Goal: Task Accomplishment & Management: Manage account settings

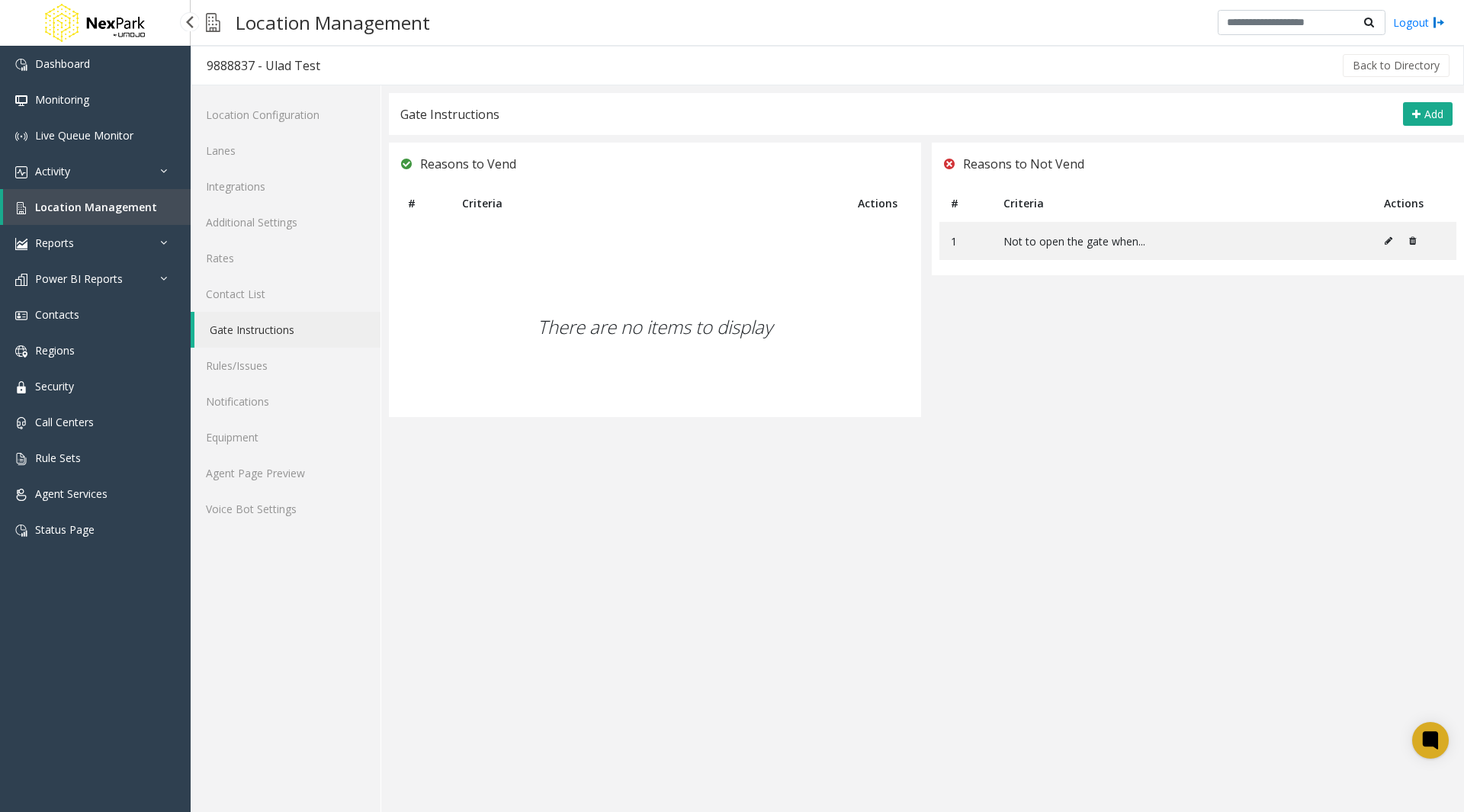
click at [115, 205] on span "Location Management" at bounding box center [96, 207] width 122 height 14
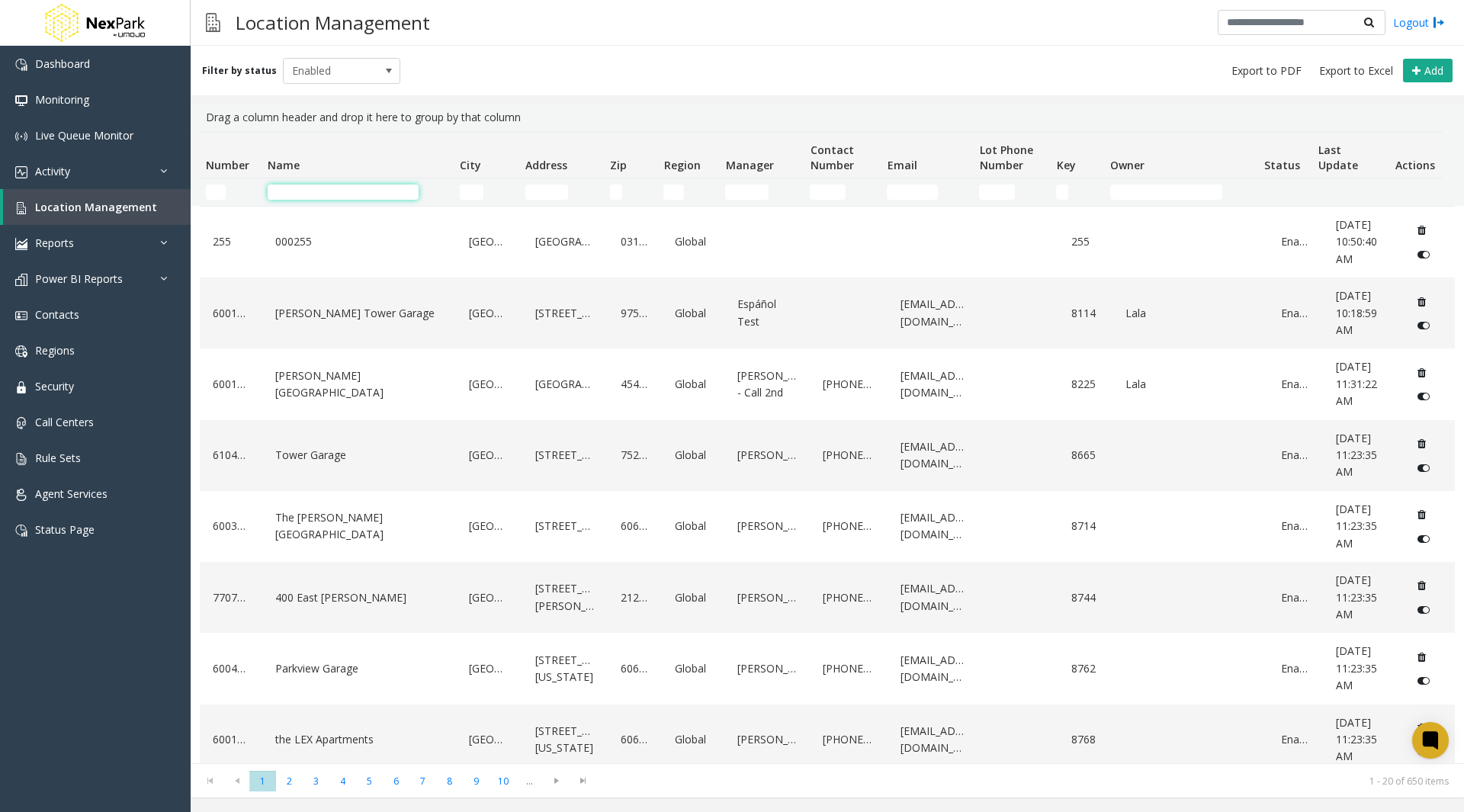
click at [306, 192] on input "Name Filter" at bounding box center [343, 192] width 151 height 15
type input "*"
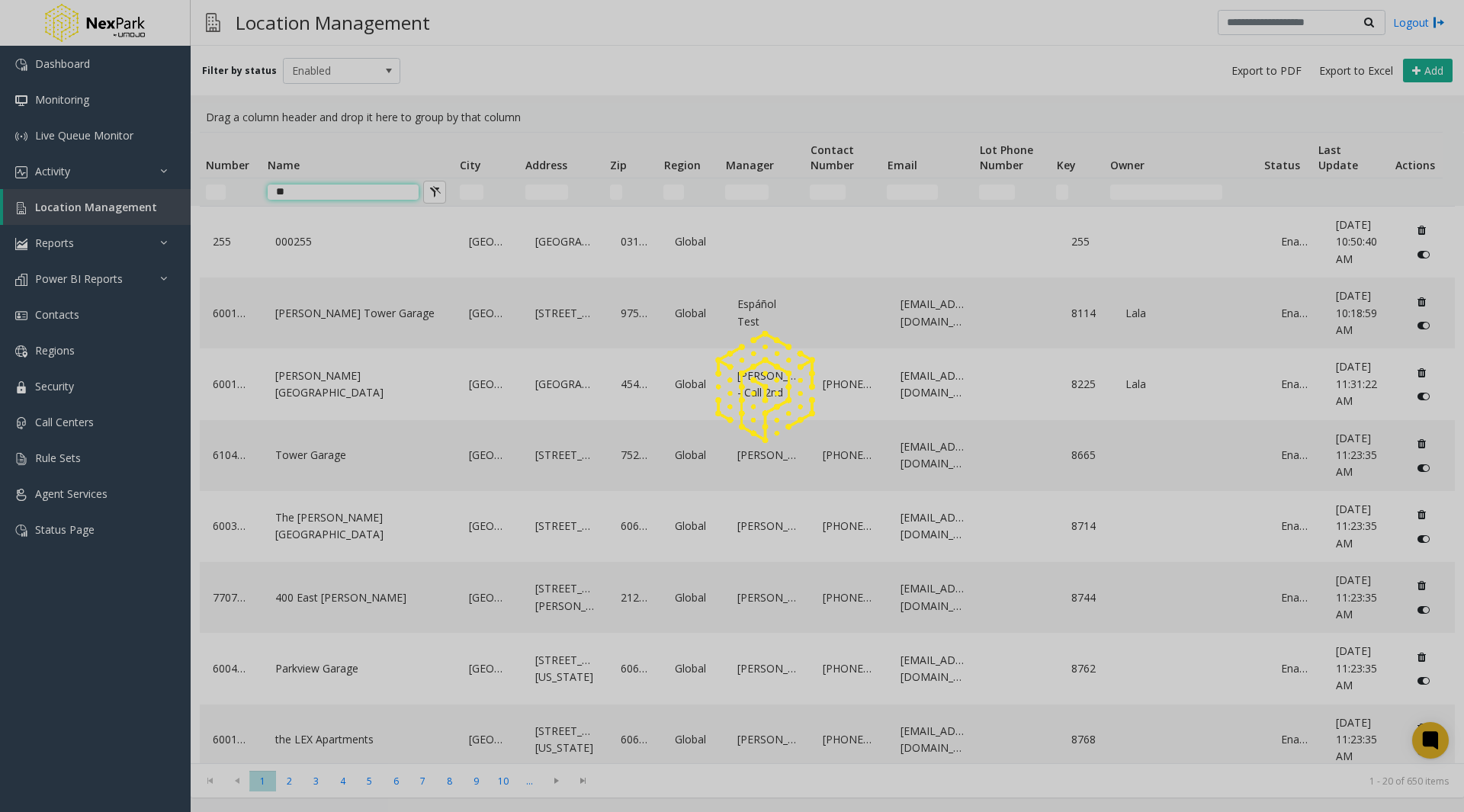
type input "*"
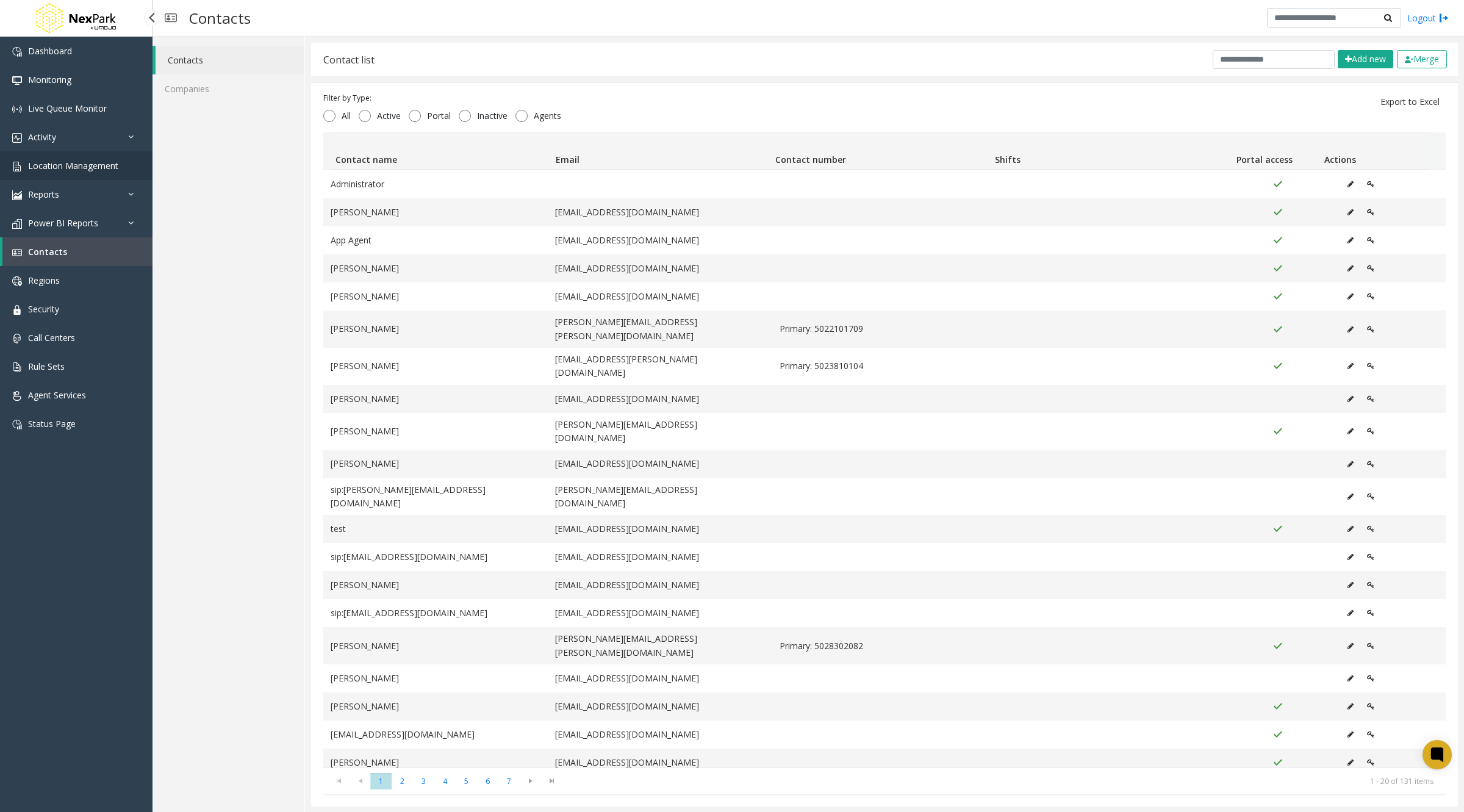
click at [64, 168] on span "Location Management" at bounding box center [74, 165] width 90 height 11
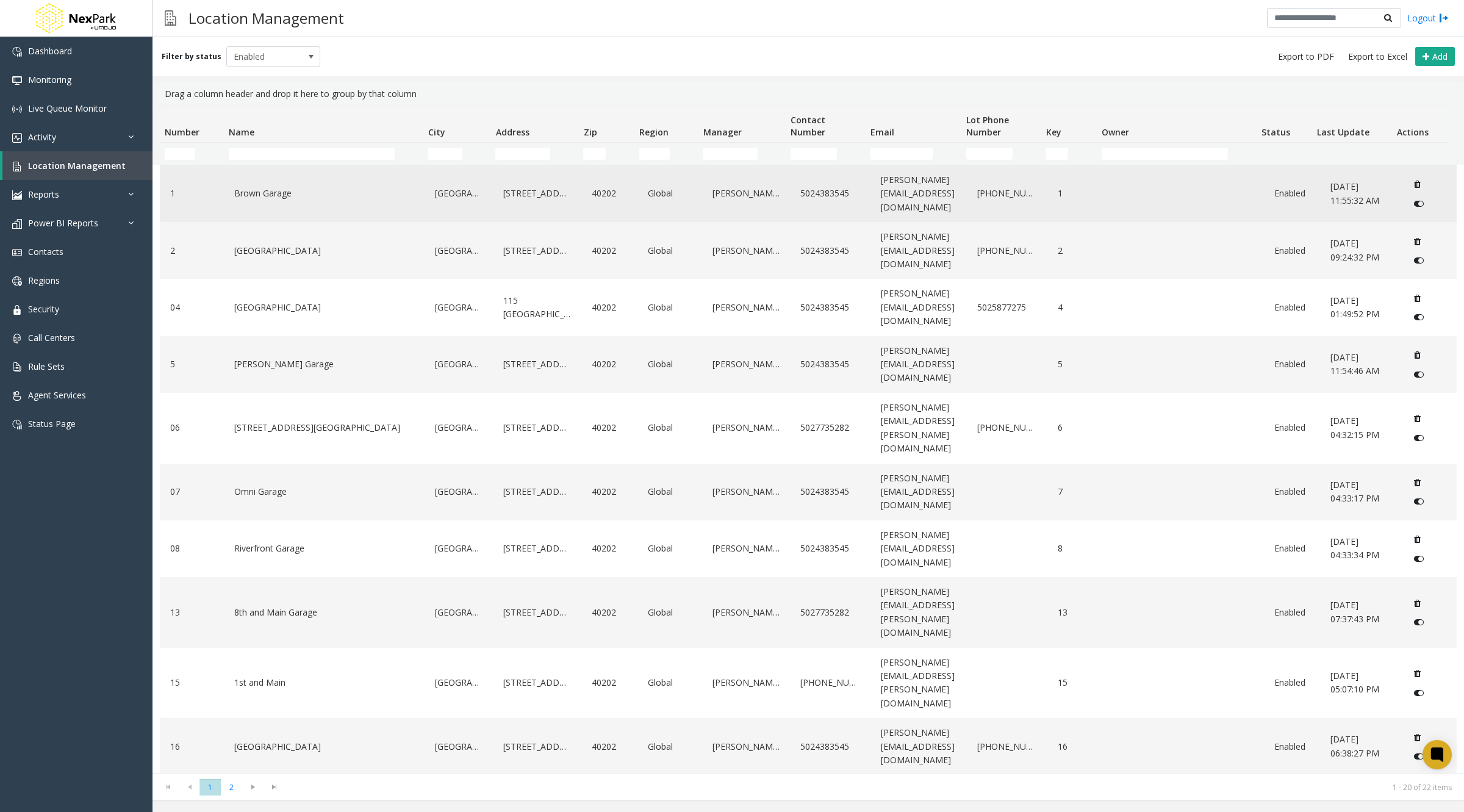
click at [292, 185] on link "Brown Garage" at bounding box center [324, 193] width 186 height 19
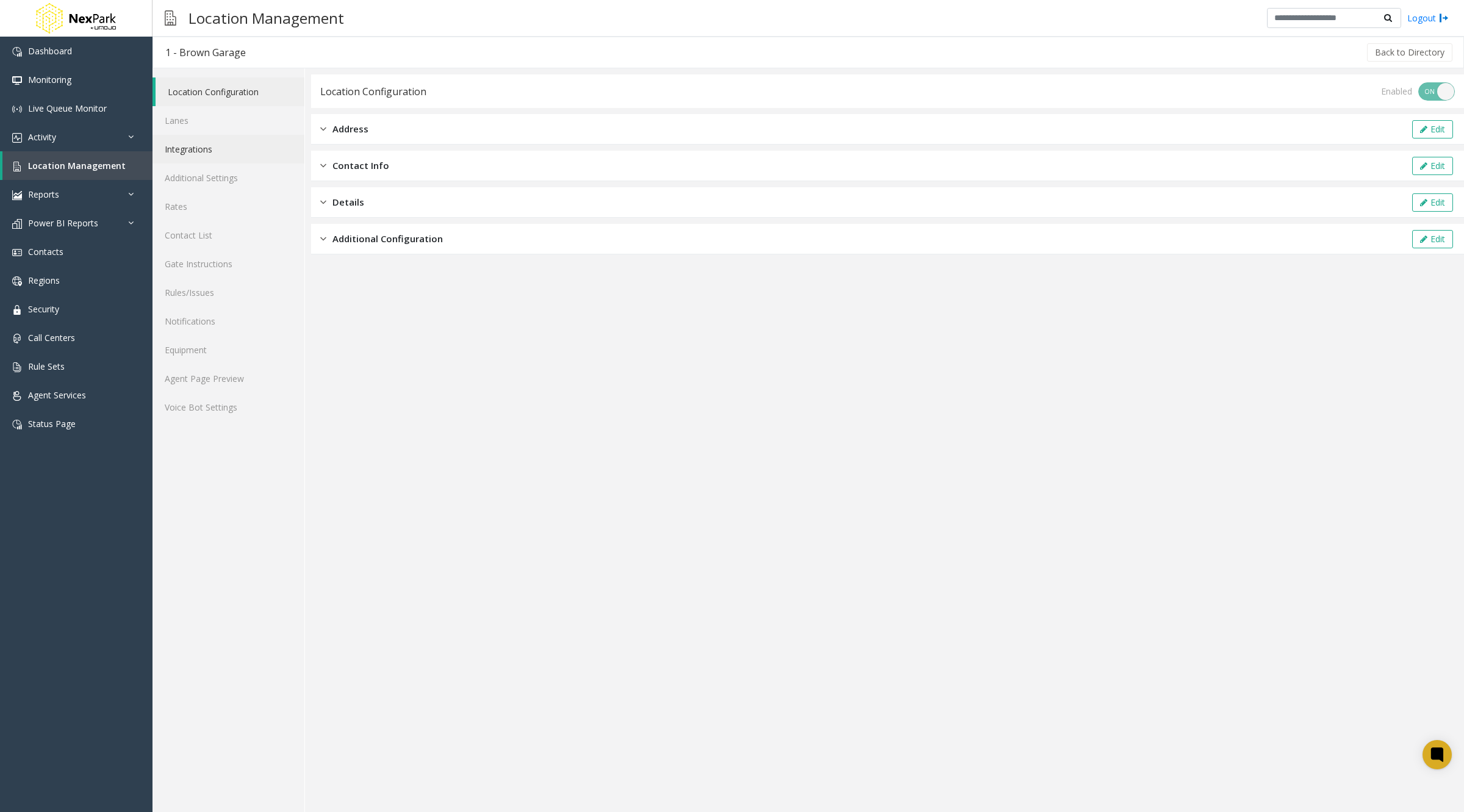
click at [175, 149] on link "Integrations" at bounding box center [228, 149] width 152 height 28
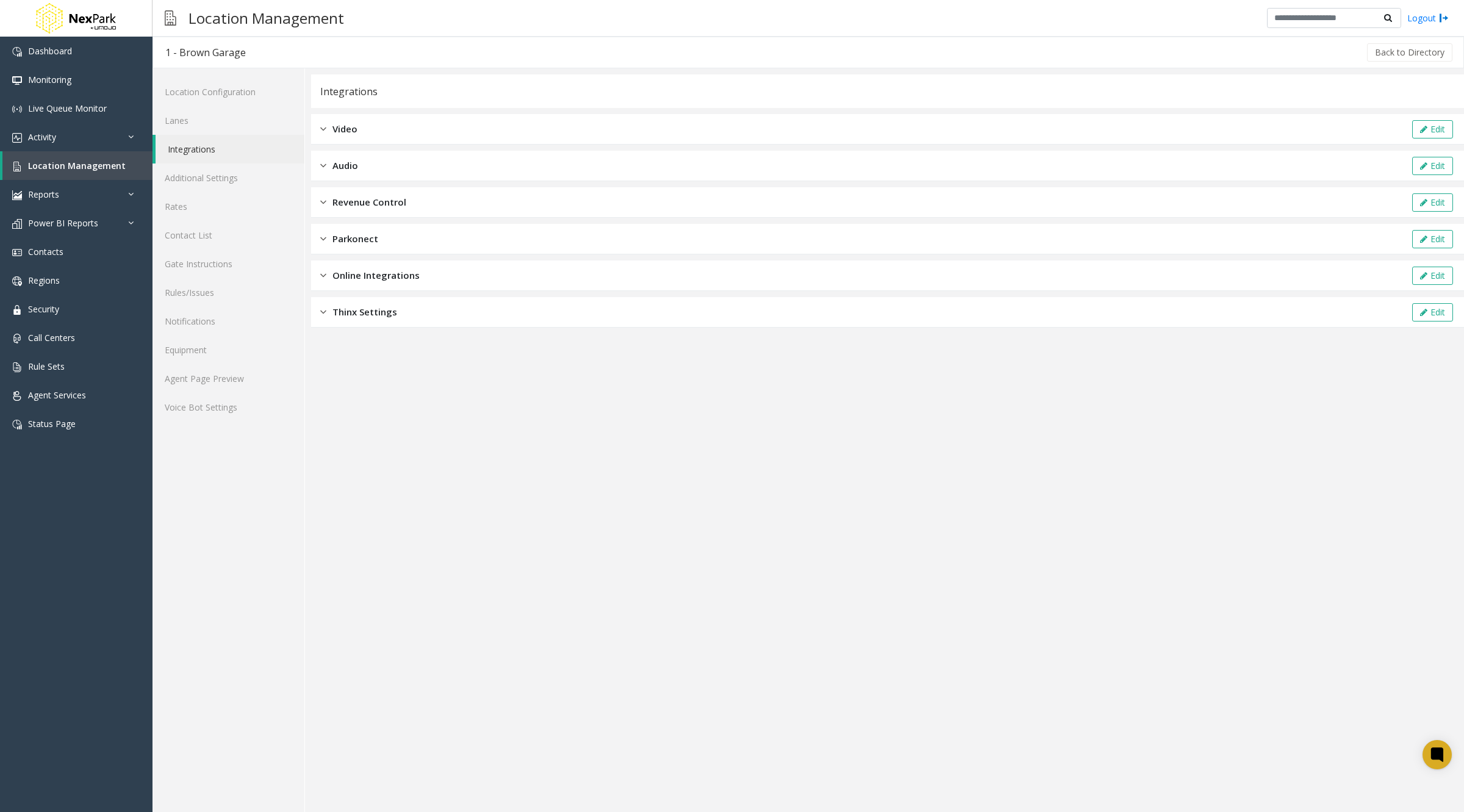
click at [407, 270] on span "Online Integrations" at bounding box center [376, 275] width 87 height 14
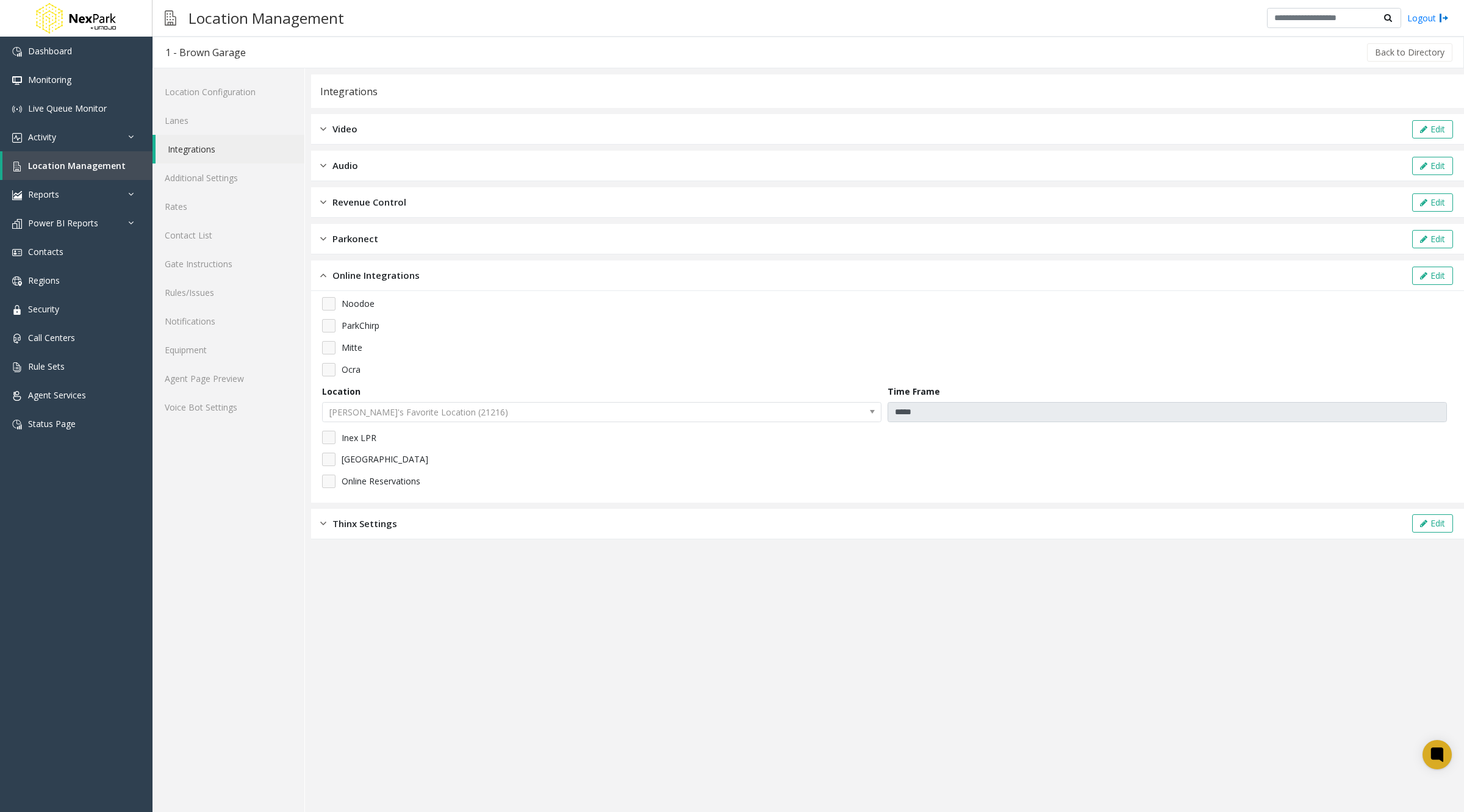
click at [410, 207] on div "Revenue Control Edit" at bounding box center [887, 202] width 1153 height 31
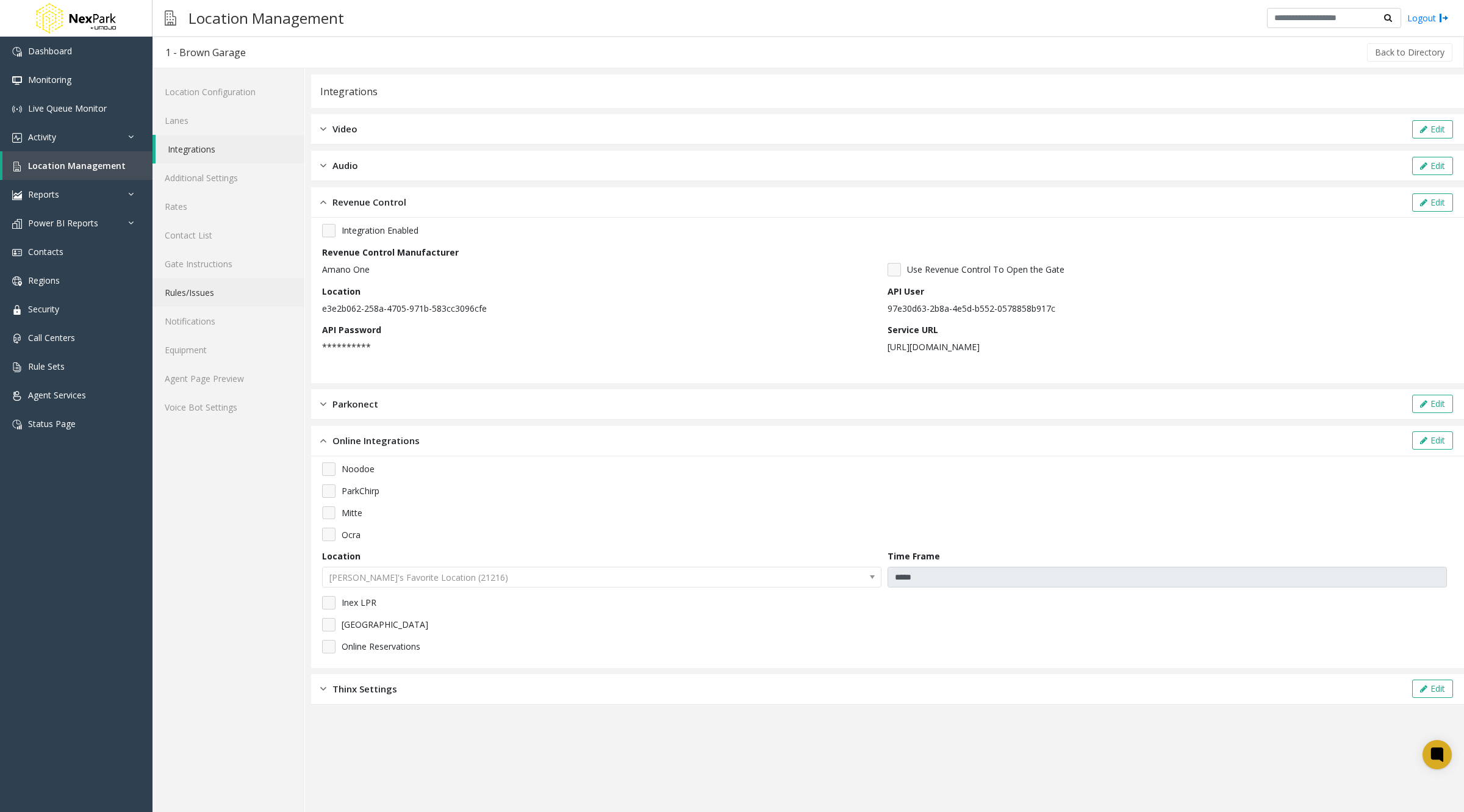
click at [191, 290] on link "Rules/Issues" at bounding box center [228, 292] width 152 height 28
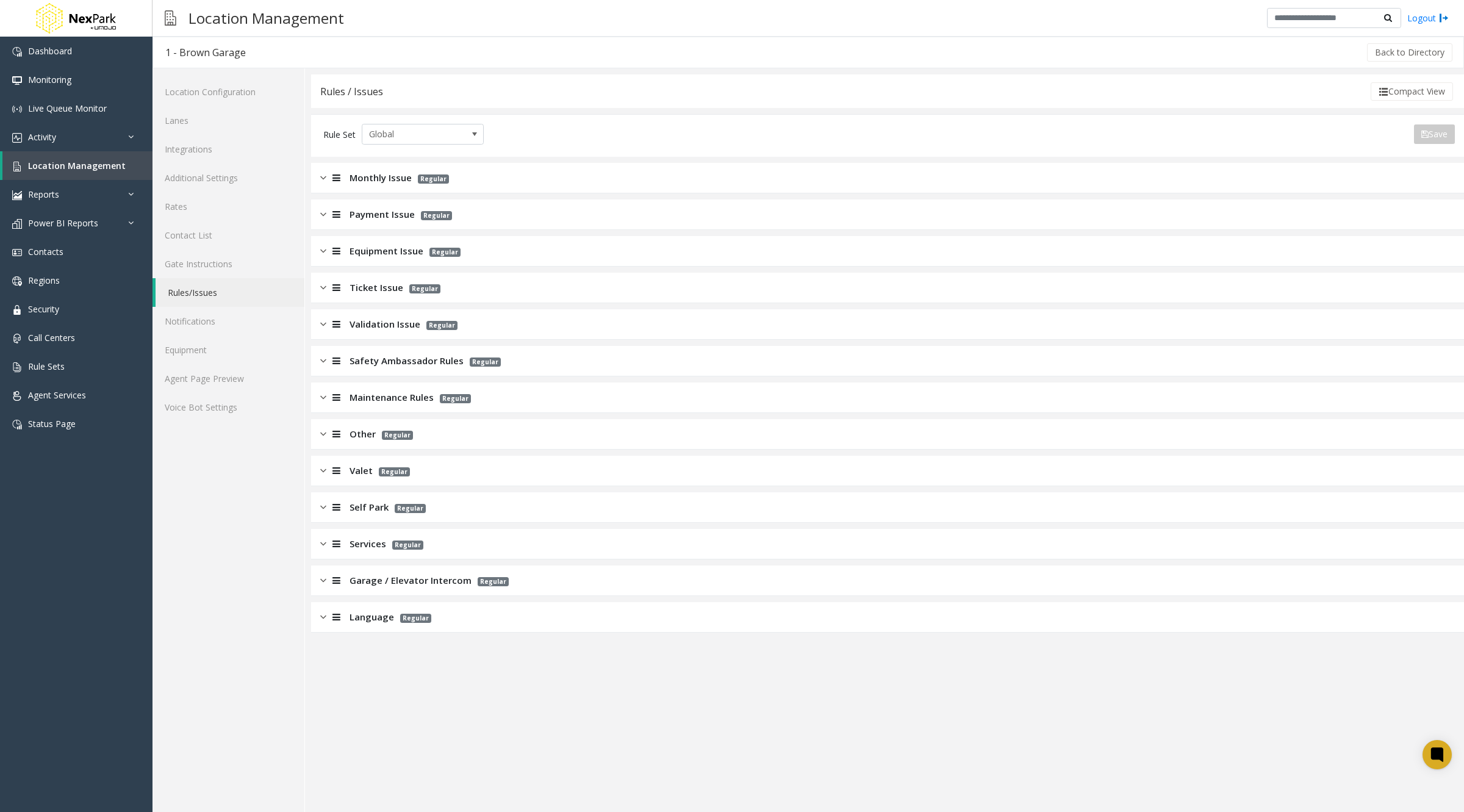
click at [351, 613] on span "Language" at bounding box center [372, 617] width 44 height 14
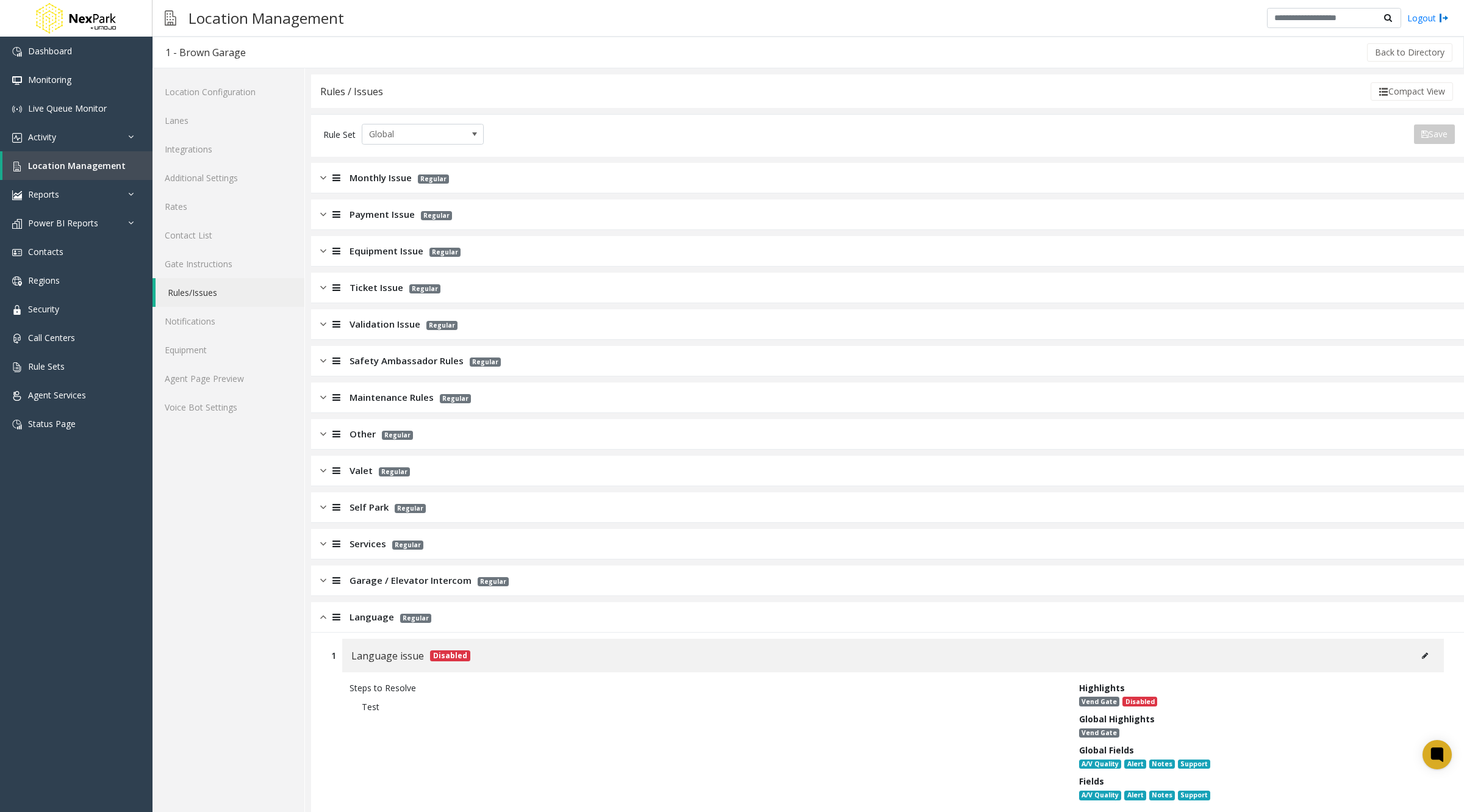
scroll to position [35, 0]
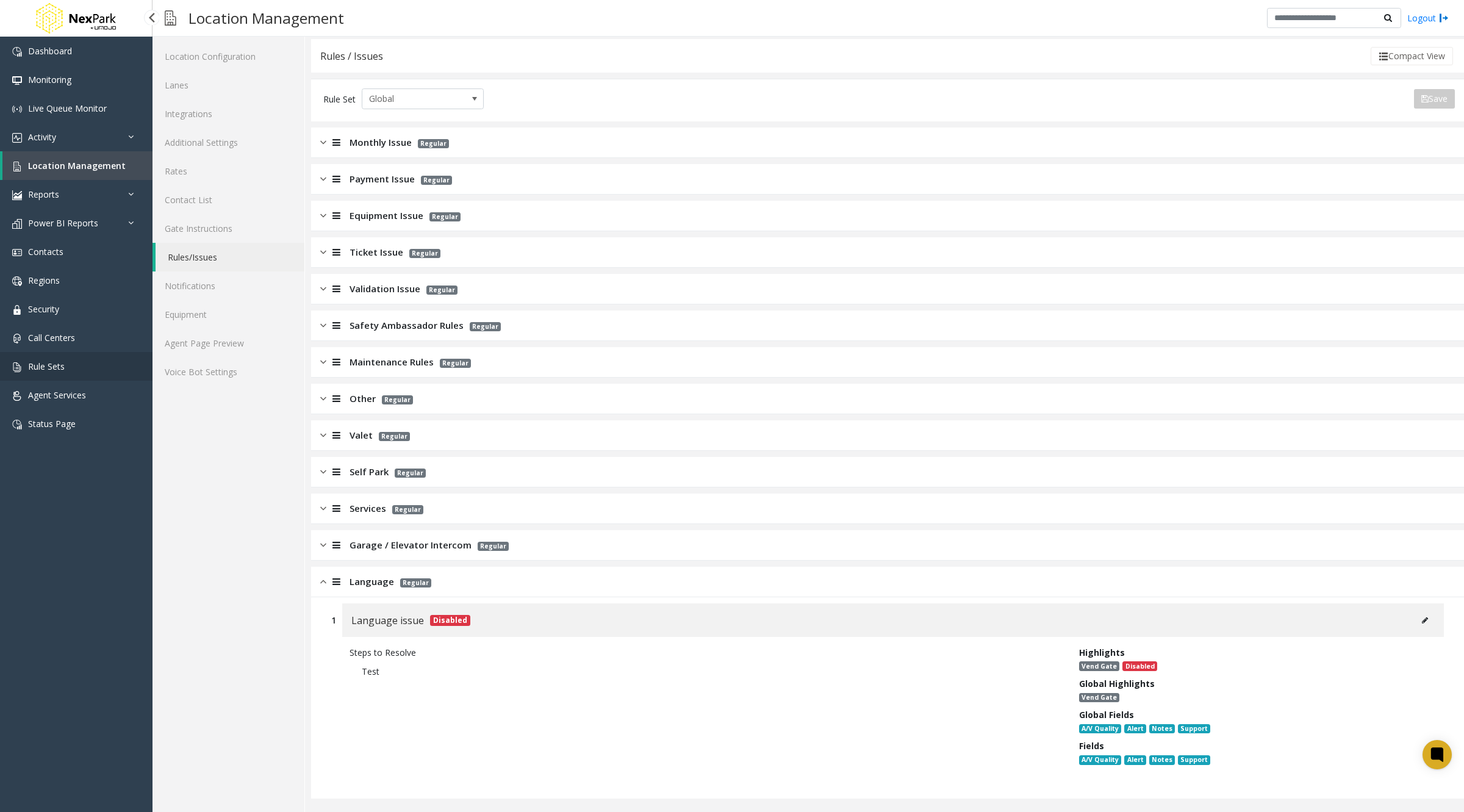
click at [44, 369] on span "Rule Sets" at bounding box center [47, 365] width 37 height 11
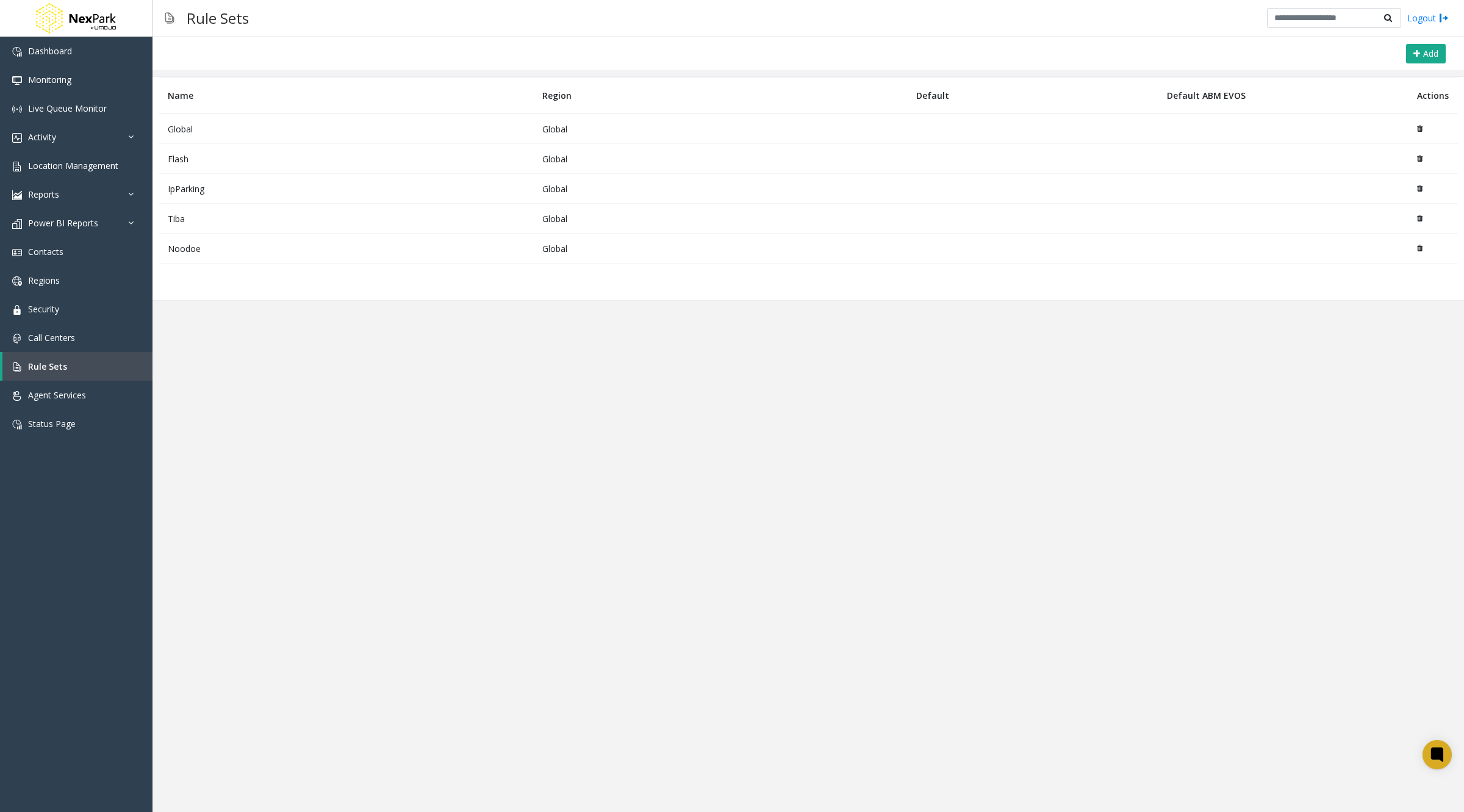
click at [186, 126] on td "Global" at bounding box center [346, 129] width 375 height 30
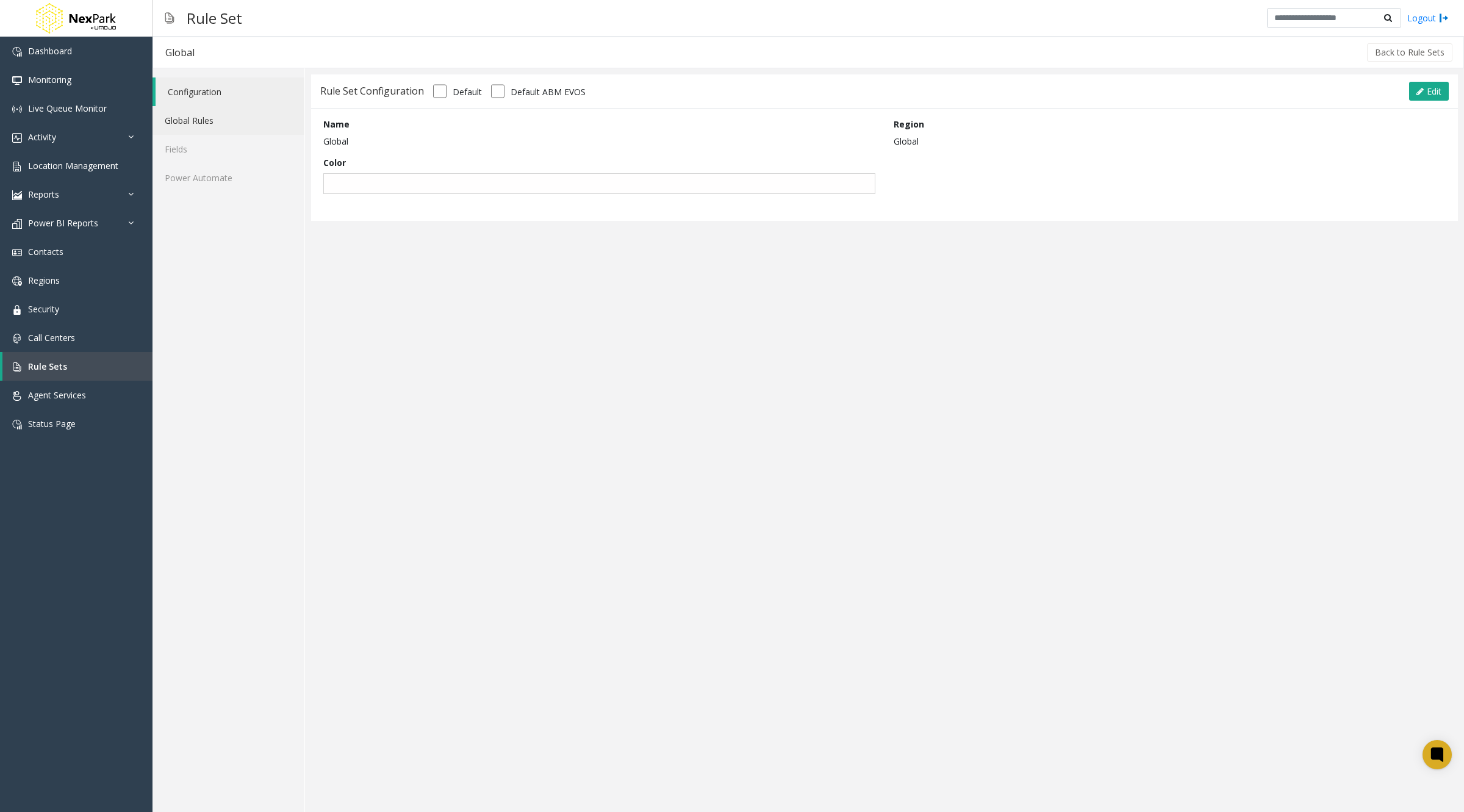
click at [197, 121] on link "Global Rules" at bounding box center [228, 120] width 152 height 28
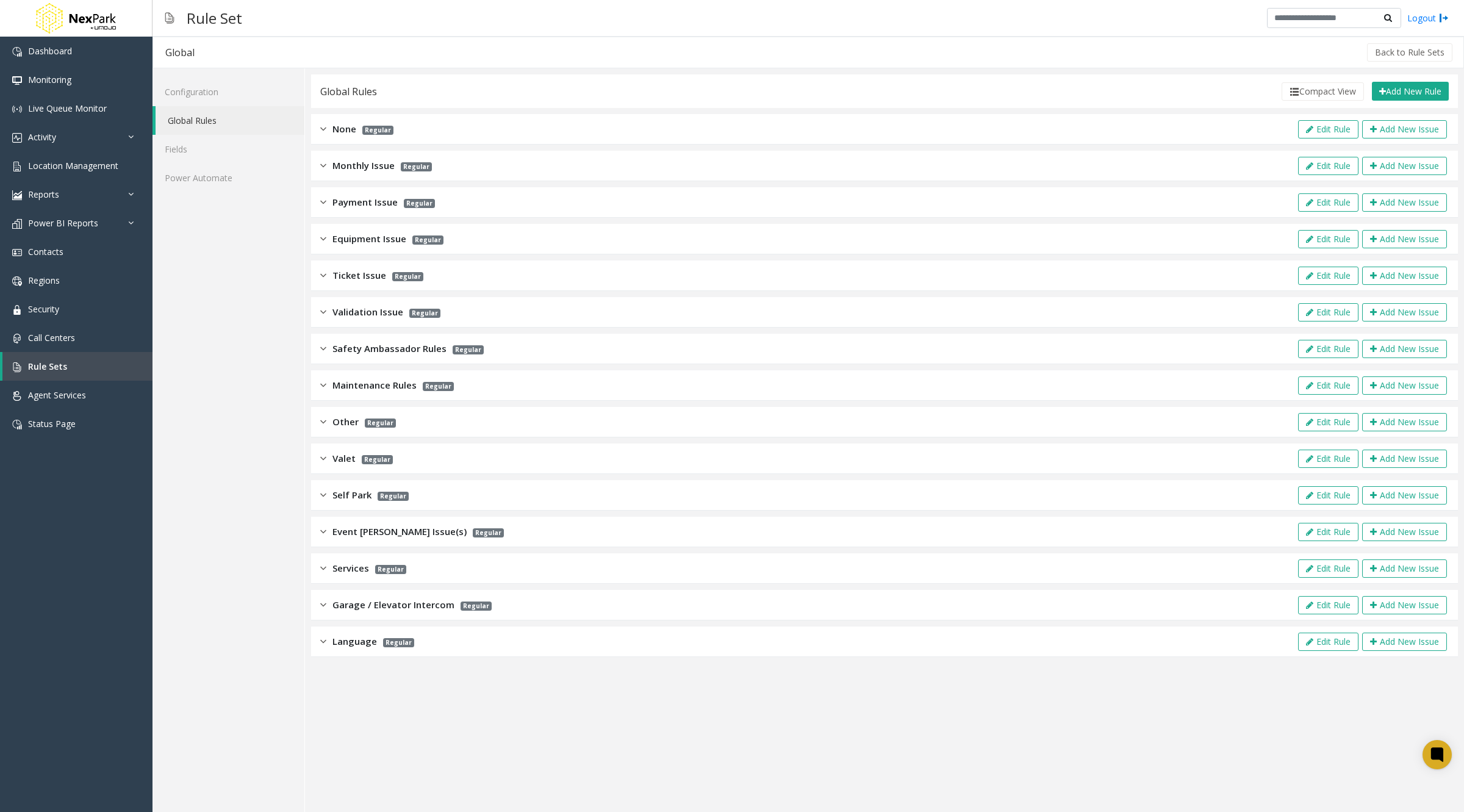
click at [480, 647] on div "Language Regular Edit Rule Add New Issue" at bounding box center [884, 642] width 1147 height 31
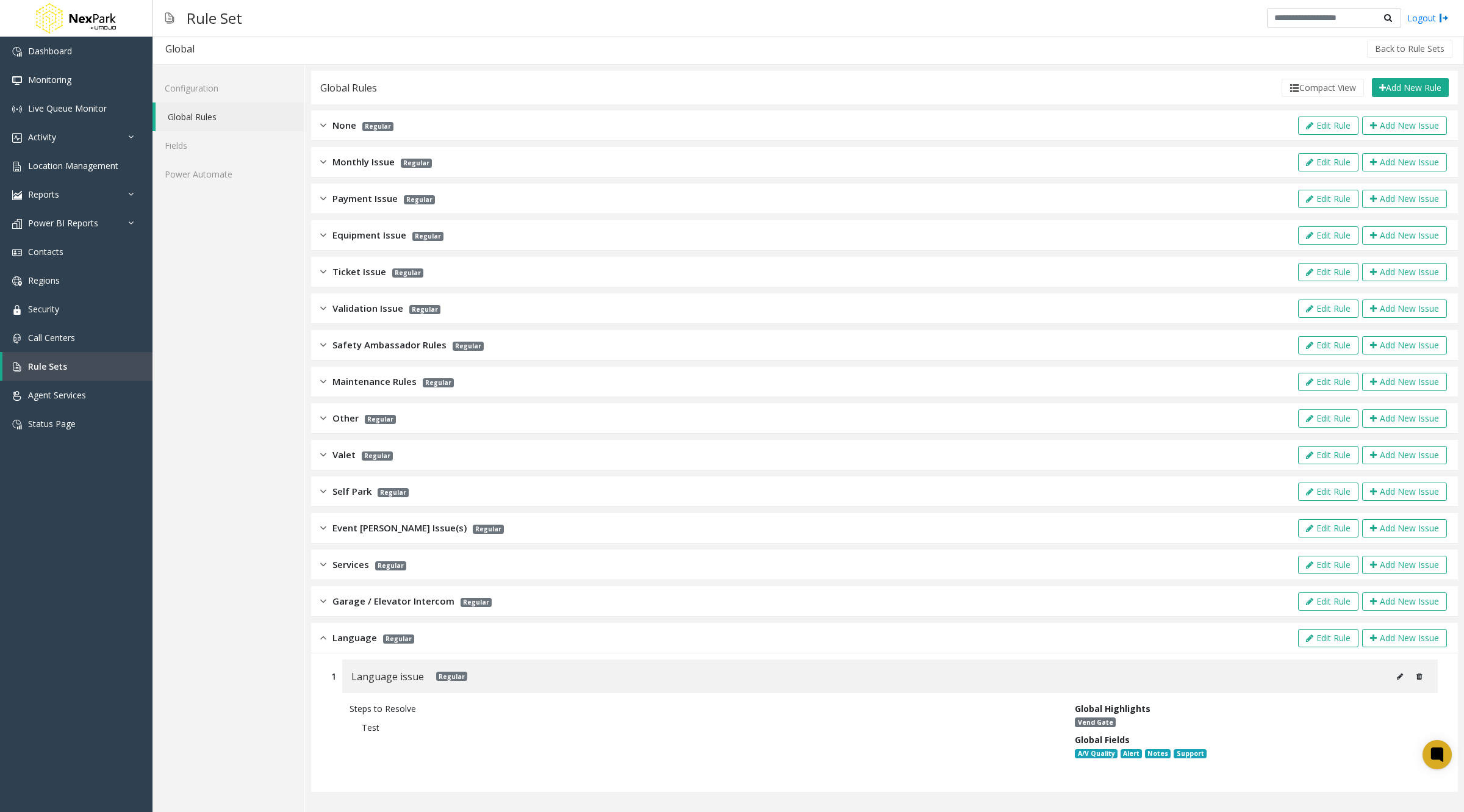
scroll to position [3, 0]
click at [77, 163] on span "Location Management" at bounding box center [74, 165] width 90 height 11
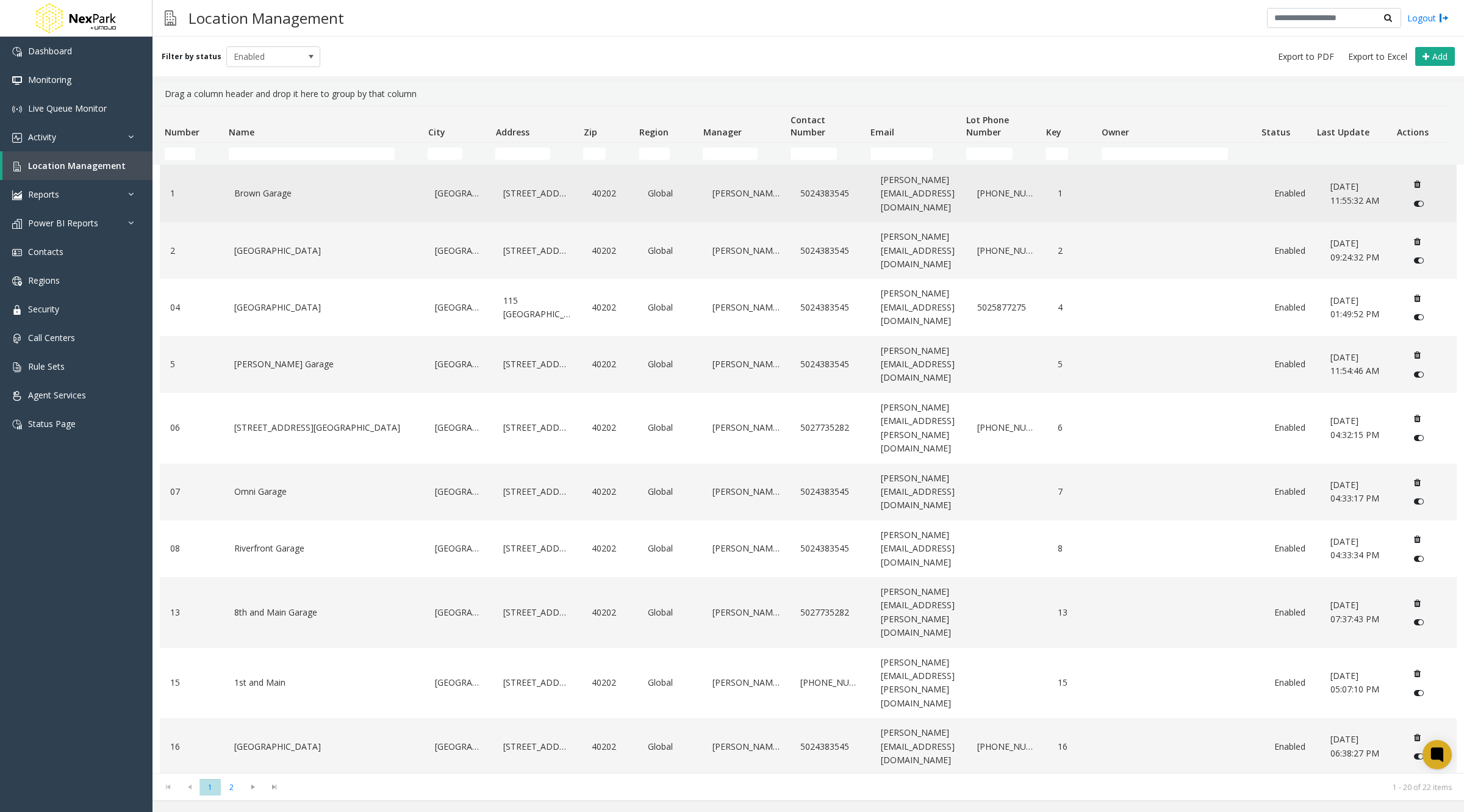
click at [272, 185] on link "Brown Garage" at bounding box center [324, 193] width 186 height 19
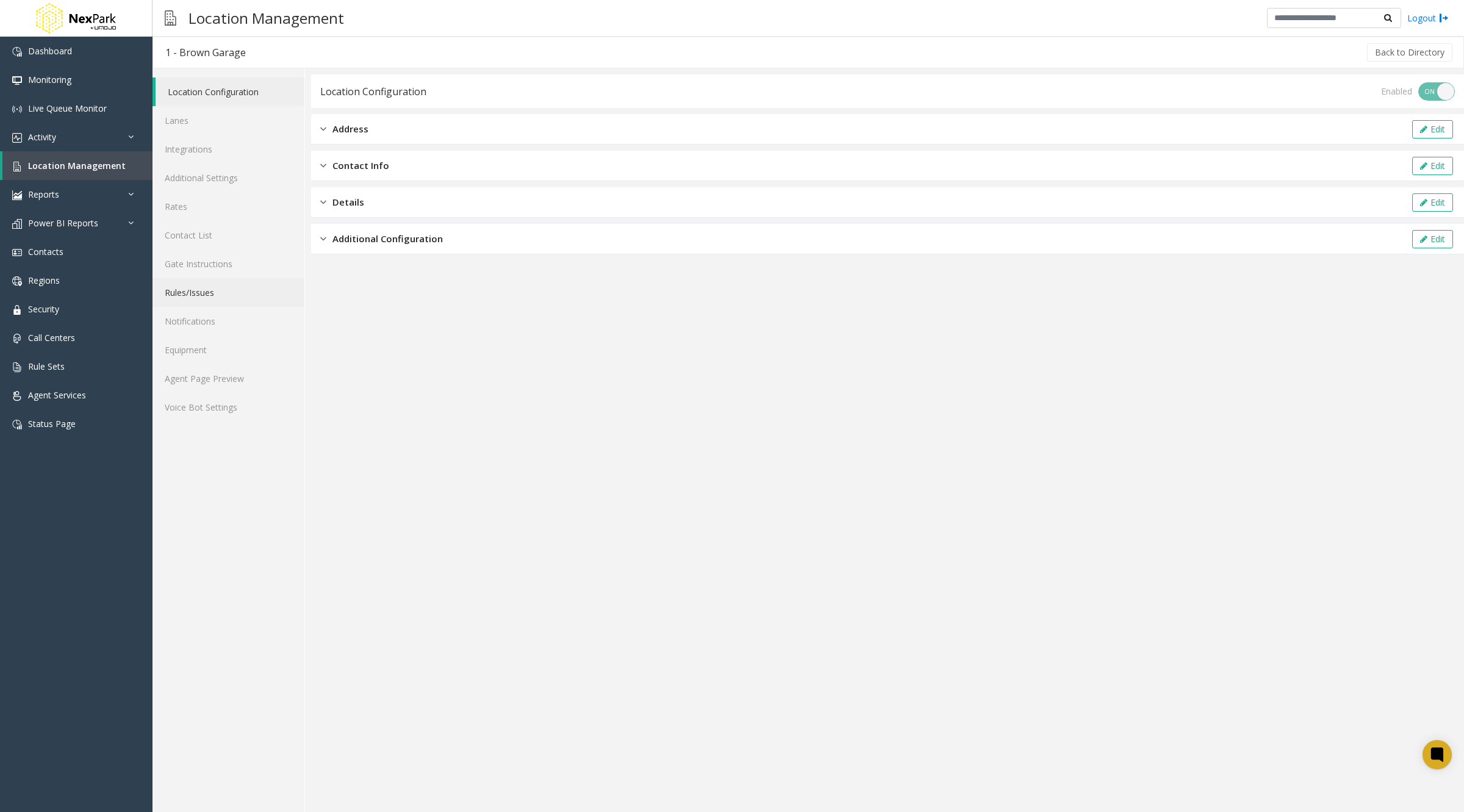
click at [201, 286] on link "Rules/Issues" at bounding box center [228, 292] width 152 height 28
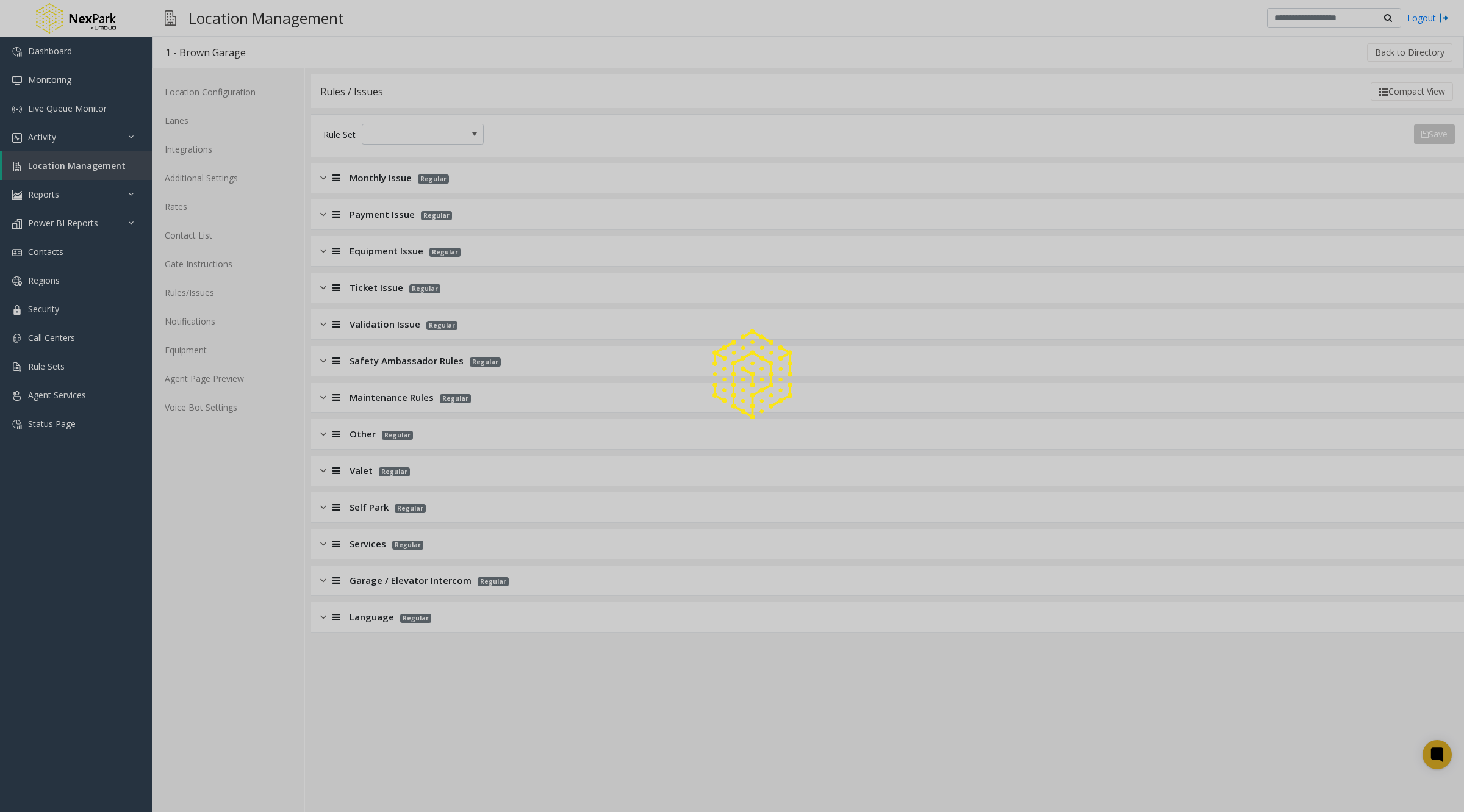
click at [468, 620] on div at bounding box center [732, 406] width 1464 height 812
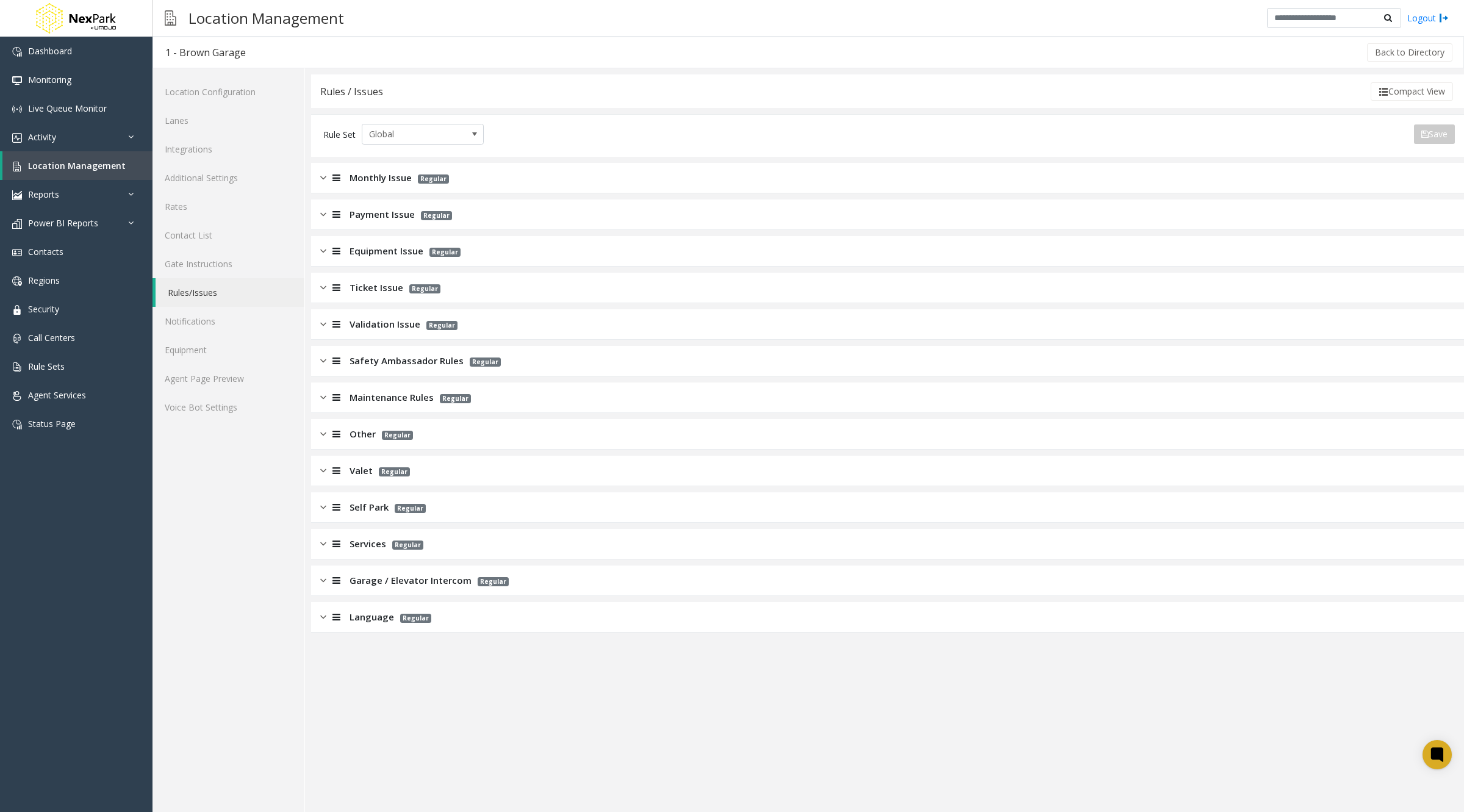
click at [438, 616] on div "Language Regular" at bounding box center [887, 617] width 1153 height 31
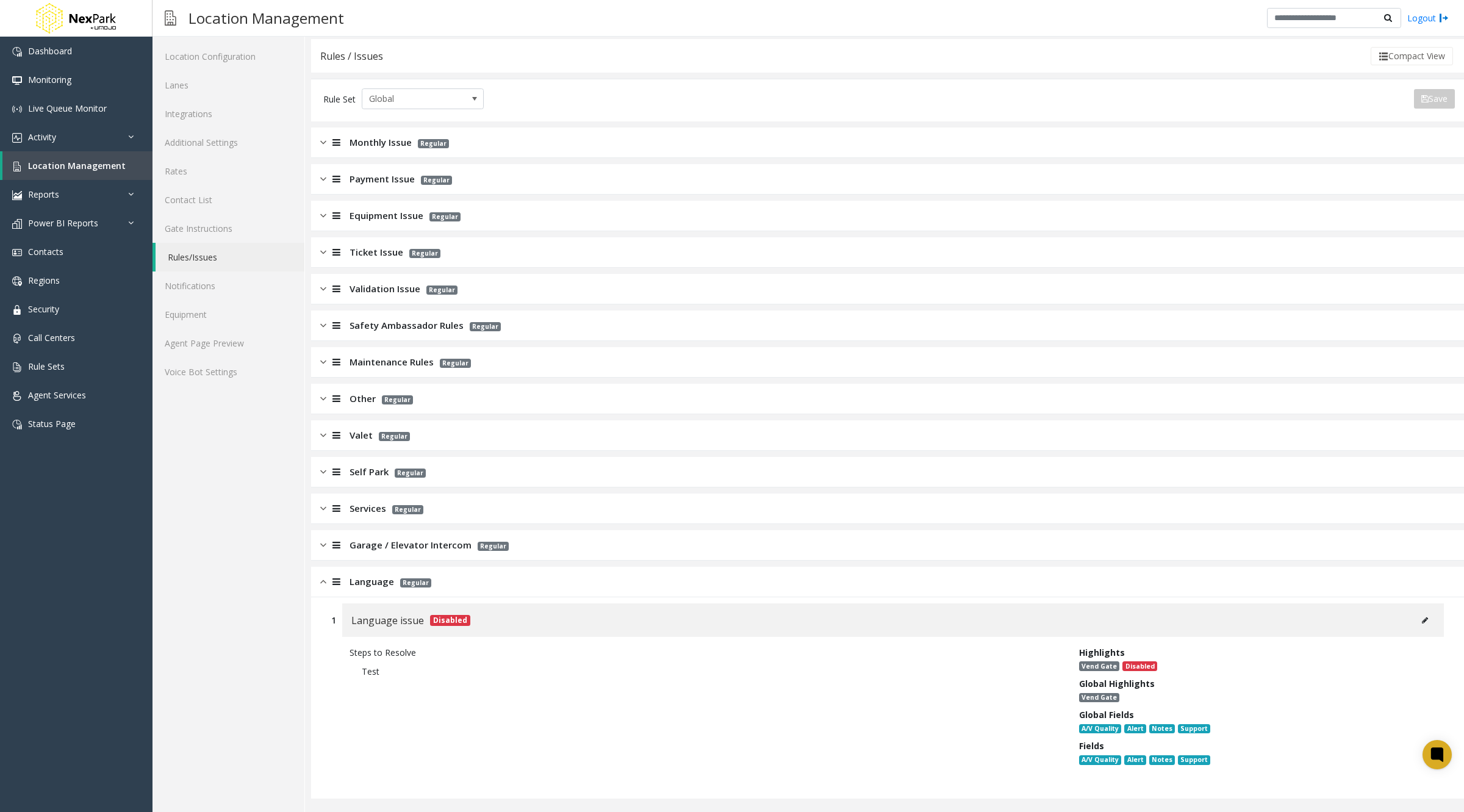
scroll to position [34, 0]
click at [1422, 620] on icon at bounding box center [1425, 621] width 6 height 8
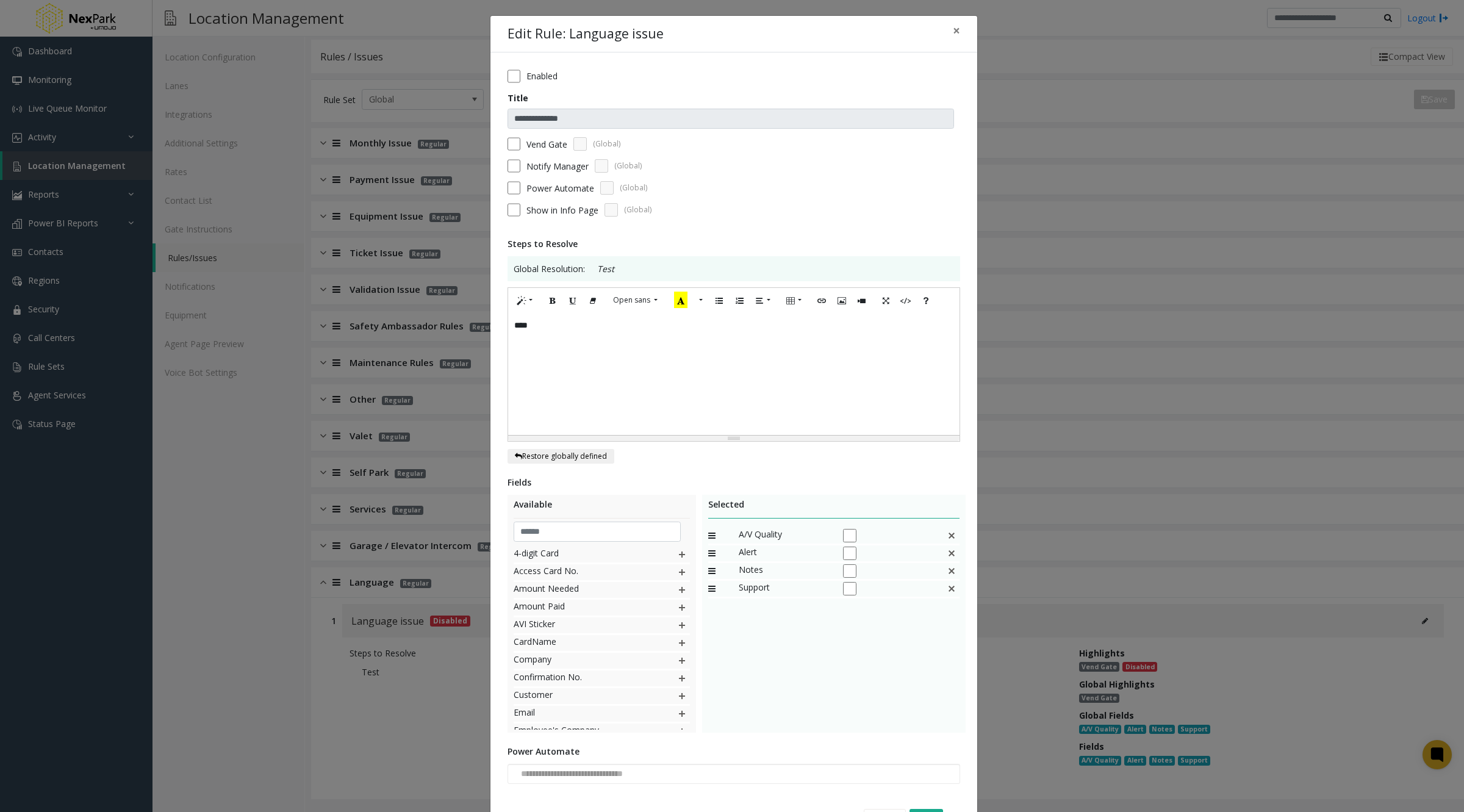
click at [459, 707] on div "**********" at bounding box center [732, 406] width 1464 height 812
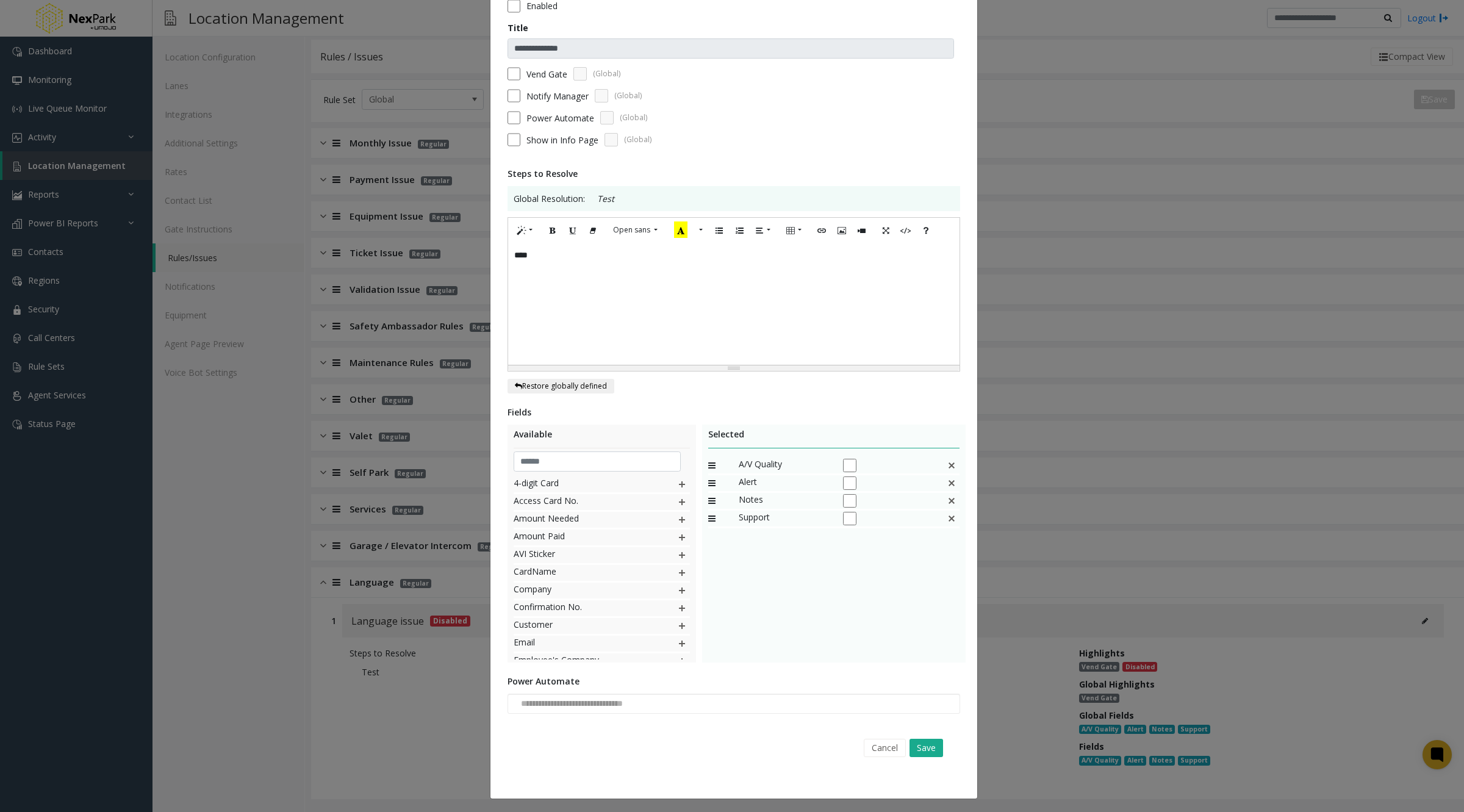
scroll to position [70, 0]
click at [879, 743] on button "Cancel" at bounding box center [884, 748] width 42 height 18
